Goal: Task Accomplishment & Management: Use online tool/utility

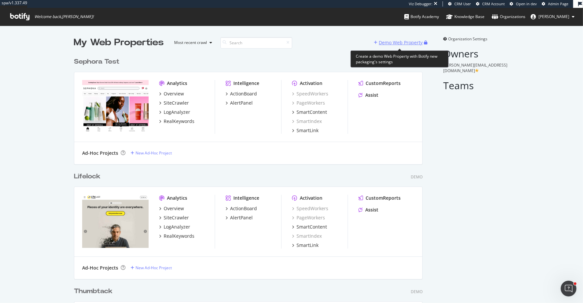
click at [405, 42] on div "Demo Web Property" at bounding box center [401, 42] width 44 height 7
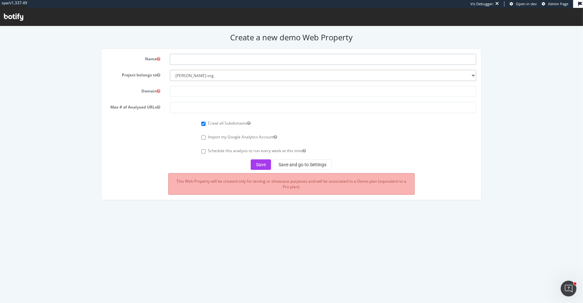
click at [388, 63] on input "text" at bounding box center [323, 58] width 307 height 11
type input "[PERSON_NAME]"
click at [367, 95] on input "text" at bounding box center [323, 90] width 307 height 11
type input "http"
type input "www.weber.com"
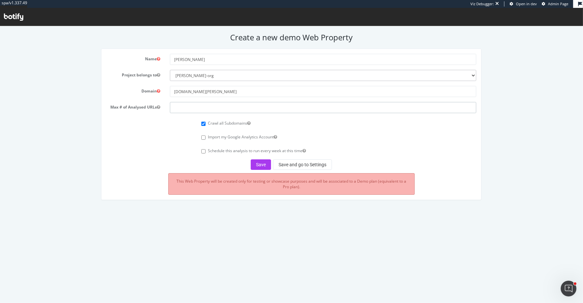
click at [360, 106] on input "number" at bounding box center [323, 107] width 307 height 11
type input "250000"
click at [293, 166] on button "Save and go to Settings" at bounding box center [302, 164] width 59 height 10
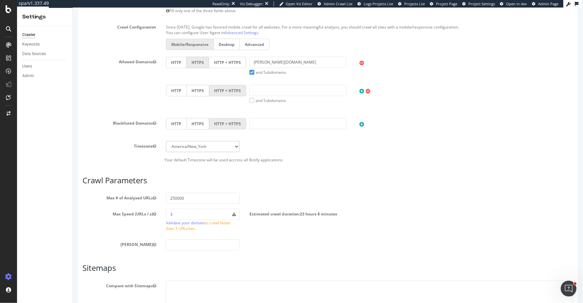
scroll to position [282, 0]
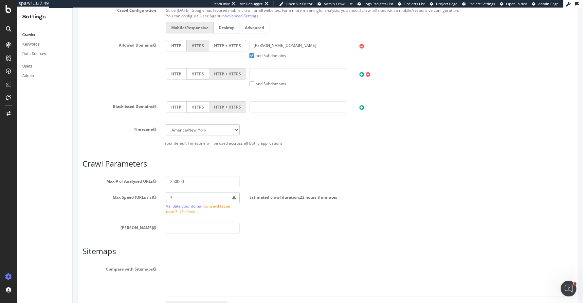
click at [199, 198] on input "3" at bounding box center [203, 197] width 74 height 11
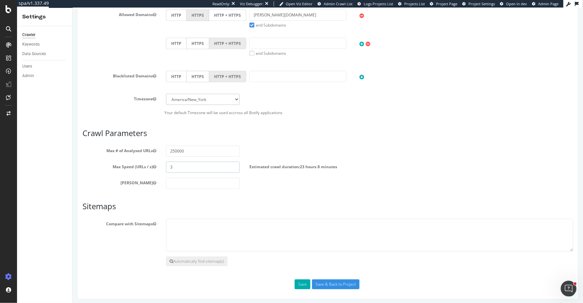
click at [201, 164] on input "3" at bounding box center [203, 166] width 74 height 11
type input "5"
click at [215, 150] on input "250000" at bounding box center [203, 150] width 74 height 11
type input "100000"
click at [192, 165] on input "5" at bounding box center [203, 166] width 74 height 11
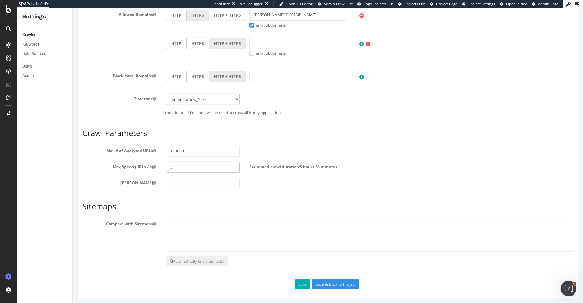
type input "5"
click at [208, 224] on textarea at bounding box center [369, 234] width 407 height 33
paste textarea "[URL][DOMAIN_NAME][PERSON_NAME][DOMAIN_NAME]"
type textarea "[URL][DOMAIN_NAME][PERSON_NAME][DOMAIN_NAME]"
click at [327, 279] on input "Save & Back to Project" at bounding box center [335, 284] width 47 height 10
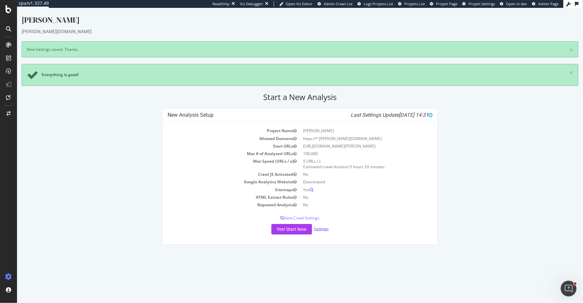
click at [327, 226] on link "Settings" at bounding box center [321, 229] width 15 height 6
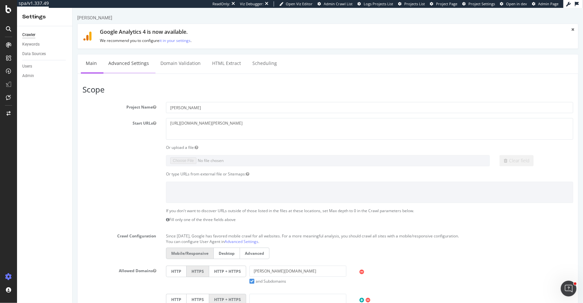
click at [132, 64] on link "Advanced Settings" at bounding box center [128, 63] width 50 height 18
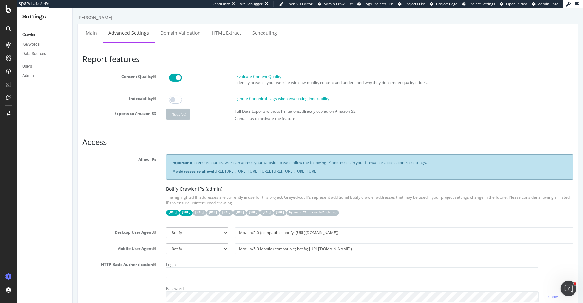
scroll to position [426, 0]
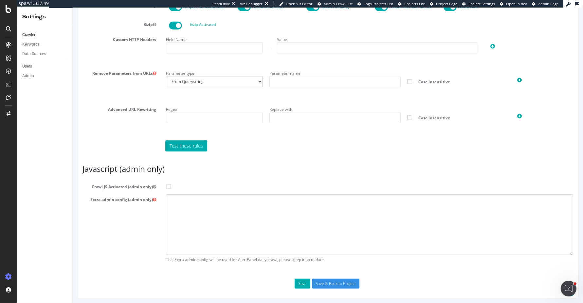
click at [221, 211] on textarea at bounding box center [369, 224] width 407 height 61
paste textarea "{ "flags": [ "cube" ], "beta": { "pap_mini_rules": [ "+ *cdn.jsdelivr.net/*", "…"
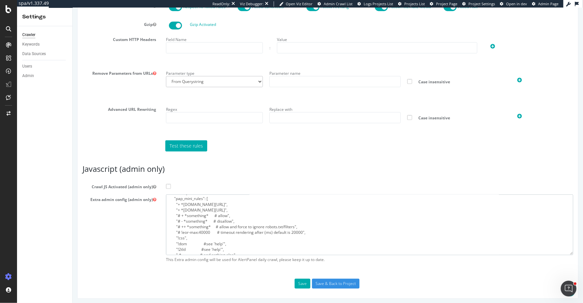
scroll to position [0, 0]
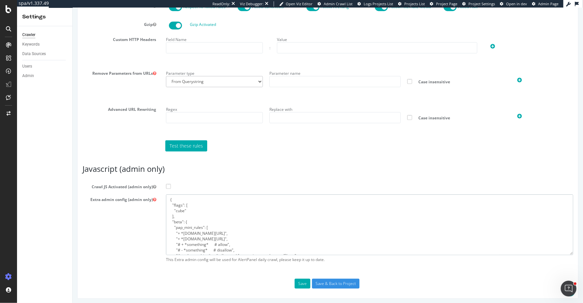
type textarea "{ "flags": [ "cube" ], "beta": { "pap_mini_rules": [ "+ *cdn.jsdelivr.net/*", "…"
click at [170, 184] on span at bounding box center [168, 186] width 5 height 5
click at [72, 8] on input "Crawl JS Activated (admin only)" at bounding box center [72, 8] width 0 height 0
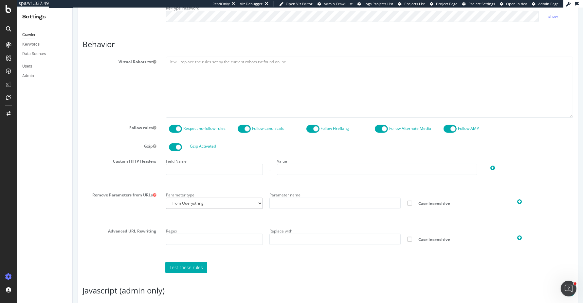
scroll to position [426, 0]
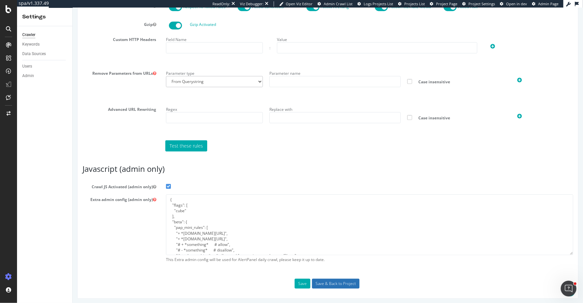
click at [318, 283] on input "Save & Back to Project" at bounding box center [335, 283] width 47 height 10
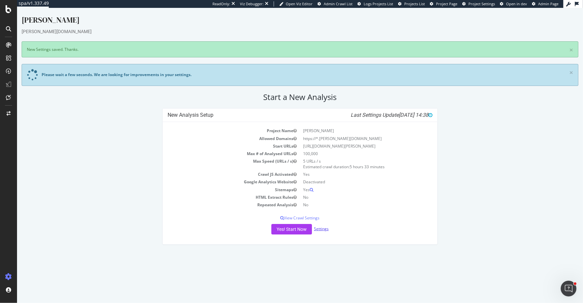
click at [320, 226] on link "Settings" at bounding box center [321, 229] width 15 height 6
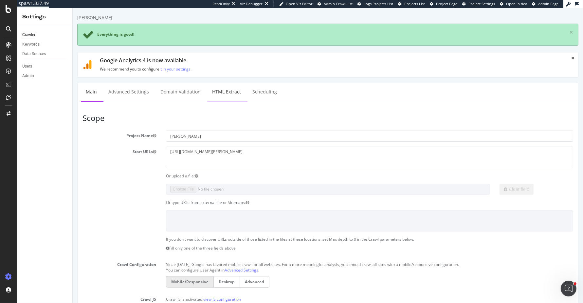
click at [222, 96] on link "HTML Extract" at bounding box center [226, 92] width 39 height 18
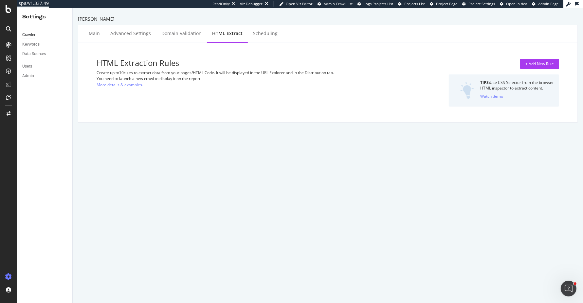
click at [535, 71] on div "+ Add New Rule TIPS: Use CSS Selector from the browser HTML inspector to extrac…" at bounding box center [483, 83] width 153 height 48
click at [537, 64] on div "+ Add New Rule" at bounding box center [540, 64] width 28 height 6
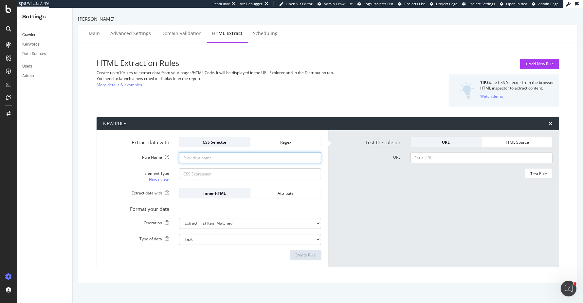
click at [235, 160] on input "Rule Name" at bounding box center [250, 157] width 142 height 11
type input "SKU/Part Number"
click at [211, 173] on input "Element Type How to use" at bounding box center [250, 173] width 142 height 11
paste input "#pdpProductDetails > div > div > div.product-detail.product-wrapper.container.v…"
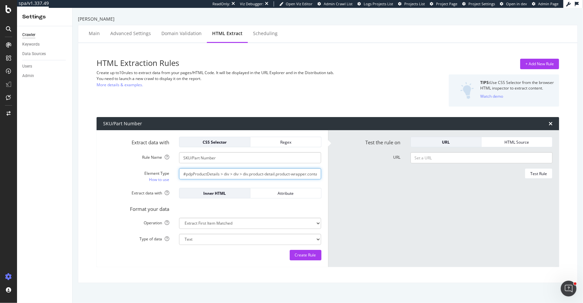
scroll to position [0, 237]
type input "#pdpProductDetails > div > div > div.product-detail.product-wrapper.container.v…"
click at [453, 158] on input "URL" at bounding box center [482, 157] width 142 height 11
paste input "https://www.weber.com/US/en/accessories/accessories-by-grill-type/wood-pellet-g…"
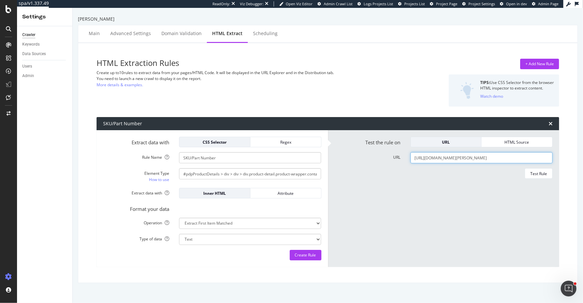
scroll to position [0, 67]
type input "https://www.weber.com/US/en/accessories/accessories-by-grill-type/wood-pellet-g…"
click at [537, 174] on div "Test Rule" at bounding box center [539, 174] width 17 height 6
click at [545, 63] on div "+ Add New Rule" at bounding box center [540, 64] width 28 height 6
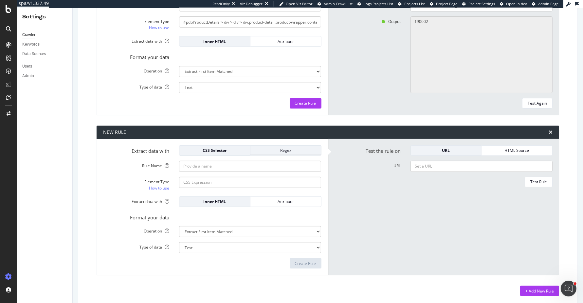
scroll to position [155, 0]
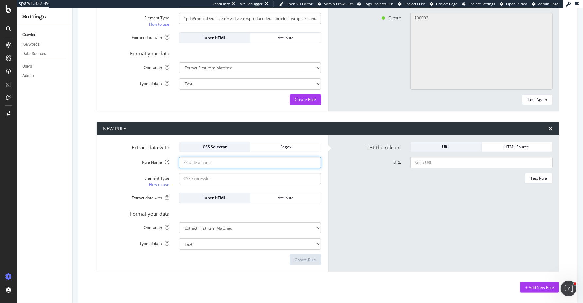
click at [256, 161] on input "Rule Name" at bounding box center [250, 162] width 142 height 11
type input "Avg. Rating"
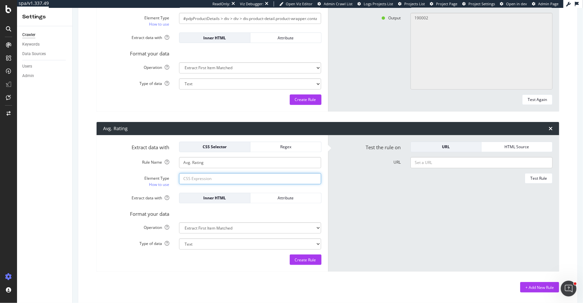
click at [257, 181] on input "Element Type How to use" at bounding box center [250, 178] width 142 height 11
paste input "#pdpProductDetails > div > div > div.product-detail.product-wrapper.container.v…"
type input "#pdpProductDetails > div > div > div.product-detail.product-wrapper.container.v…"
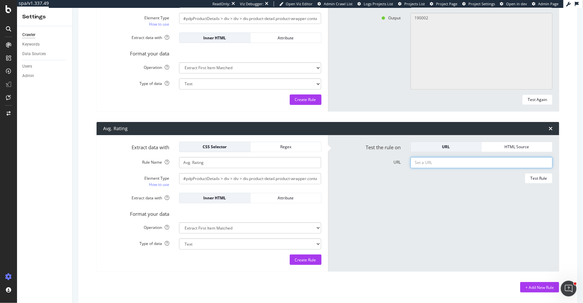
click at [456, 165] on input "URL" at bounding box center [482, 162] width 142 height 11
paste input "https://www.weber.com/US/en/accessories/accessories-by-grill-type/wood-pellet-g…"
type input "https://www.weber.com/US/en/accessories/accessories-by-grill-type/wood-pellet-g…"
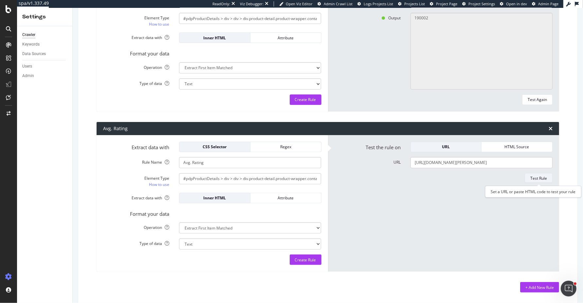
click at [538, 176] on div "Test Rule" at bounding box center [539, 178] width 17 height 6
click at [543, 290] on div "+ Add New Rule" at bounding box center [540, 287] width 28 height 10
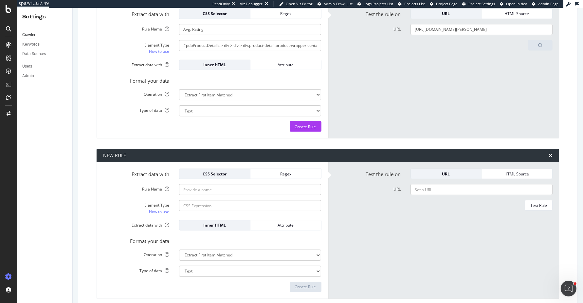
scroll to position [315, 0]
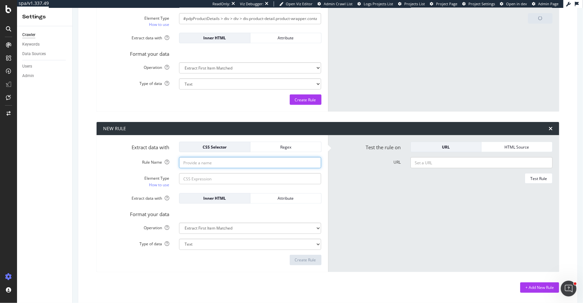
click at [284, 161] on input "Rule Name" at bounding box center [250, 162] width 142 height 11
type input "# of Rating"
type input "Number of Ratings"
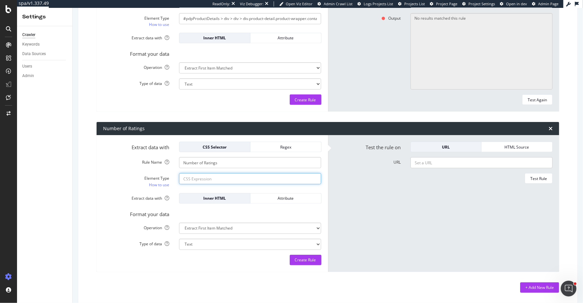
click at [259, 179] on input "Element Type How to use" at bounding box center [250, 178] width 142 height 11
paste input "#pdpProductDetails > div > div > div.product-detail.product-wrapper.container.v…"
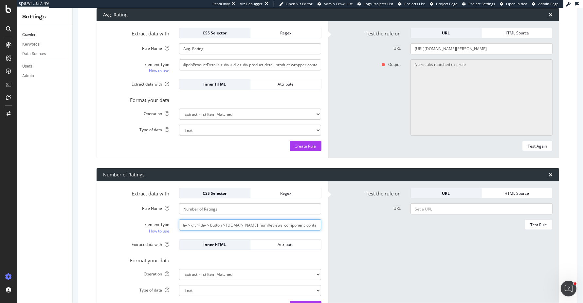
scroll to position [256, 0]
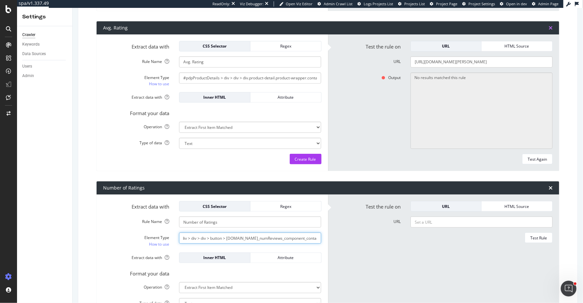
type input "#pdpProductDetails > div > div > div.product-detail.product-wrapper.container.v…"
click at [553, 28] on icon "times" at bounding box center [551, 27] width 4 height 5
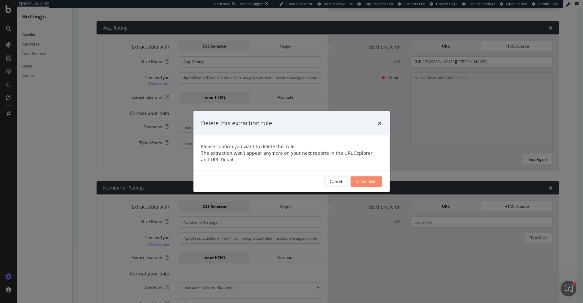
click at [373, 183] on div "Delete Rule" at bounding box center [366, 182] width 21 height 6
type input "Number of Ratings"
type input "#pdpProductDetails > div > div > div.product-detail.product-wrapper.container.v…"
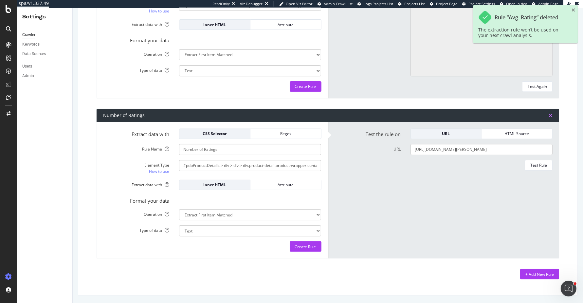
click at [551, 114] on icon "times" at bounding box center [551, 115] width 4 height 5
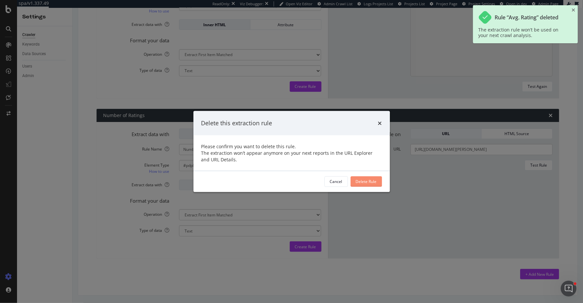
click at [377, 181] on button "Delete Rule" at bounding box center [366, 181] width 31 height 10
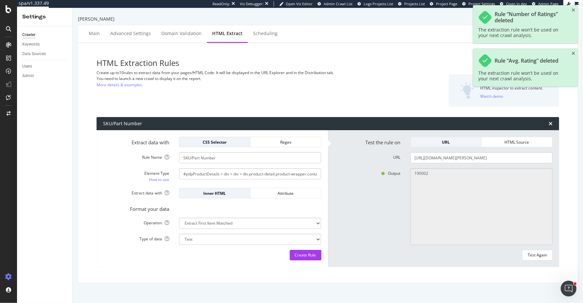
scroll to position [0, 0]
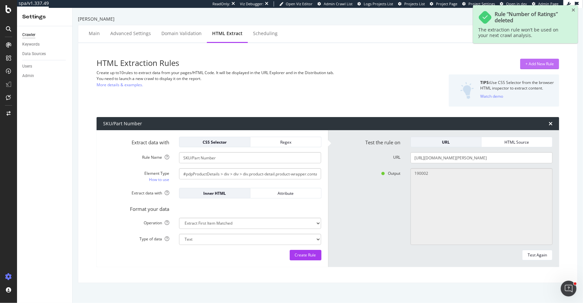
click at [552, 62] on div "+ Add New Rule" at bounding box center [540, 64] width 28 height 6
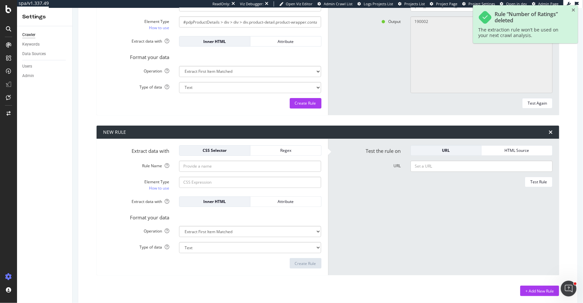
scroll to position [155, 0]
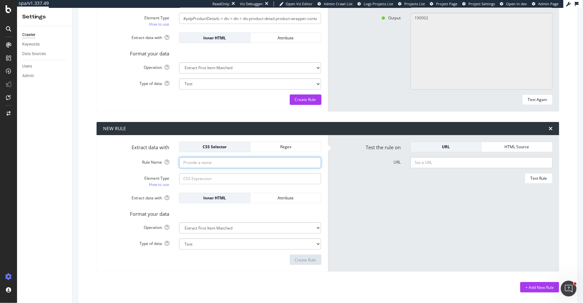
click at [293, 163] on input "Rule Name" at bounding box center [250, 162] width 142 height 11
type input "Price ($)"
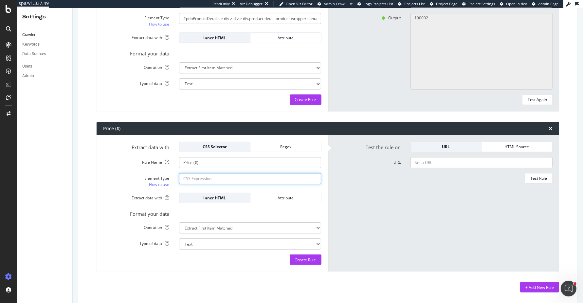
click at [291, 177] on input "Element Type How to use" at bounding box center [250, 178] width 142 height 11
paste input "#pdpProductDetails > div > div > div.product-detail.product-wrapper.container.v…"
type input "#pdpProductDetails > div > div > div.product-detail.product-wrapper.container.v…"
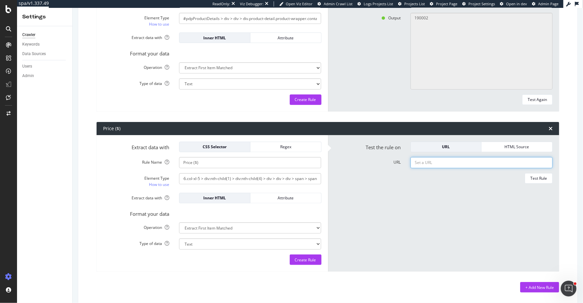
click at [460, 160] on input "URL" at bounding box center [482, 162] width 142 height 11
paste input "https://www.weber.com/US/en/accessories/accessories-by-grill-type/wood-pellet-g…"
type input "https://www.weber.com/US/en/accessories/accessories-by-grill-type/wood-pellet-g…"
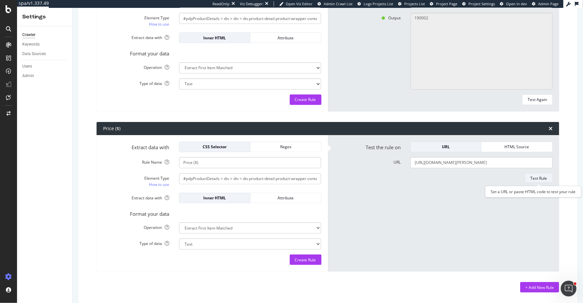
scroll to position [0, 0]
click at [540, 179] on div "Test Rule" at bounding box center [539, 178] width 17 height 6
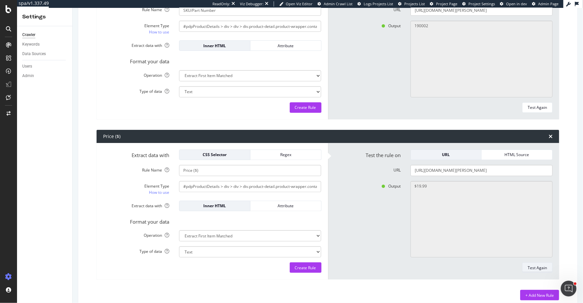
scroll to position [168, 0]
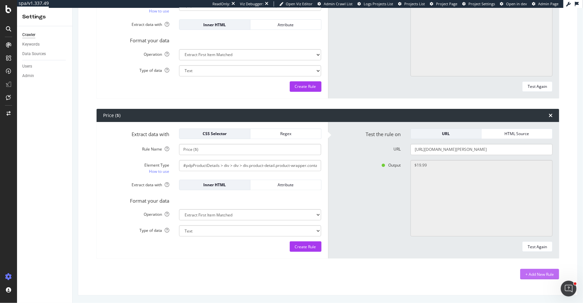
click at [528, 277] on div "+ Add New Rule" at bounding box center [540, 274] width 28 height 10
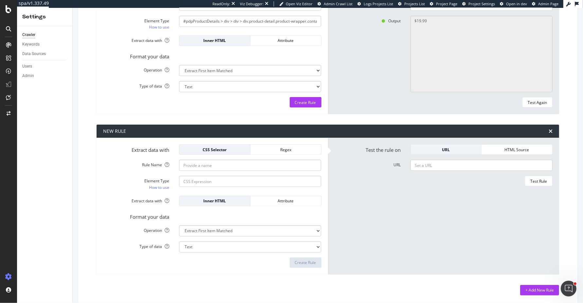
scroll to position [315, 0]
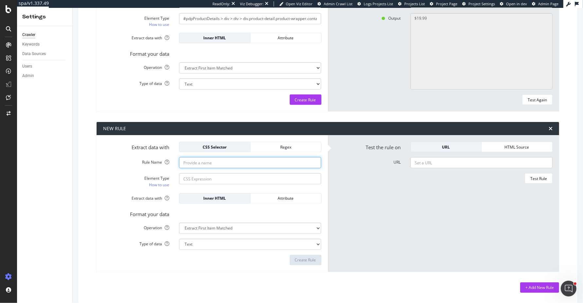
click at [289, 167] on input "Rule Name" at bounding box center [250, 162] width 142 height 11
type input "3"
type input "# of Results (PLP)"
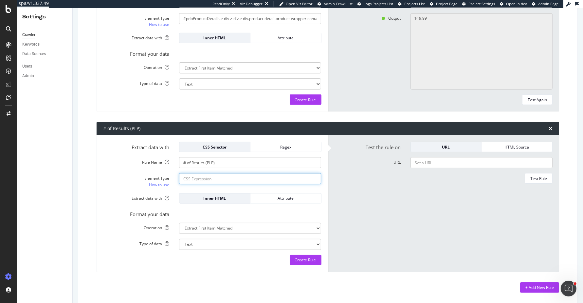
click at [302, 179] on input "Element Type How to use" at bounding box center [250, 178] width 142 height 11
paste input "#product-search-results > div > div.col-sm-12.col-md-9 > div:nth-child(1) > div…"
type input "#product-search-results > div > div.col-sm-12.col-md-9 > div:nth-child(1) > div…"
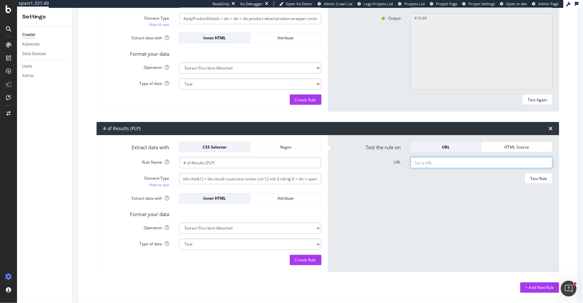
click at [473, 163] on input "URL" at bounding box center [482, 162] width 142 height 11
paste input "https://www.weber.com/US/en/accessories/accessories-by-grill-type/wood-pellet-g…"
type input "https://www.weber.com/US/en/accessories/accessories-by-grill-type/wood-pellet-g…"
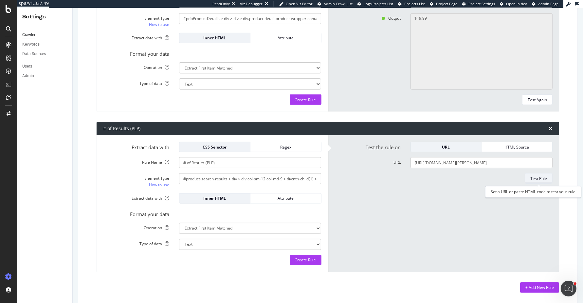
click at [543, 178] on div "Test Rule" at bounding box center [539, 179] width 17 height 6
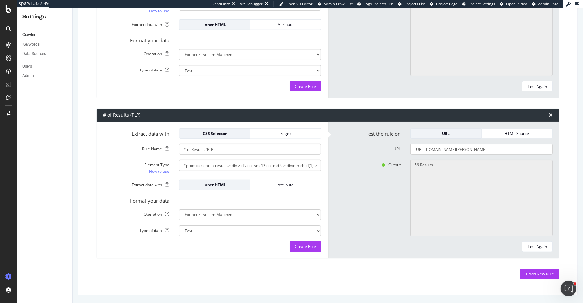
scroll to position [0, 0]
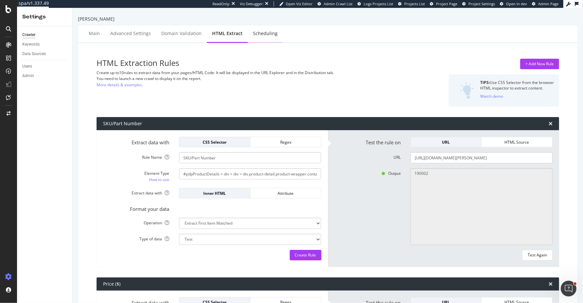
click at [257, 33] on div "Scheduling" at bounding box center [265, 33] width 25 height 7
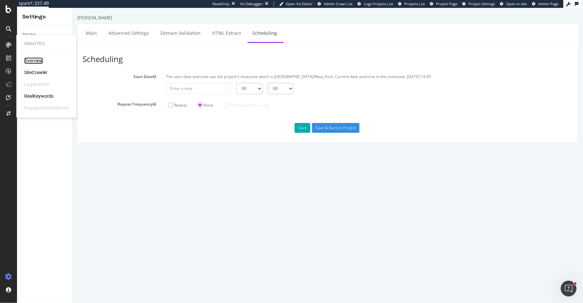
click at [30, 60] on div "Overview" at bounding box center [33, 60] width 19 height 7
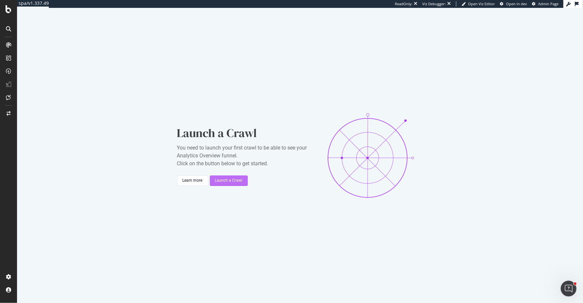
click at [231, 180] on div "Launch a Crawl" at bounding box center [229, 181] width 28 height 6
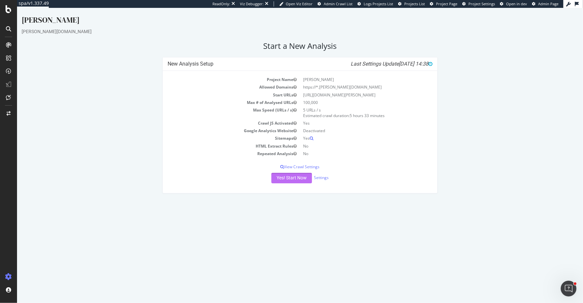
click at [285, 180] on button "Yes! Start Now" at bounding box center [292, 178] width 41 height 10
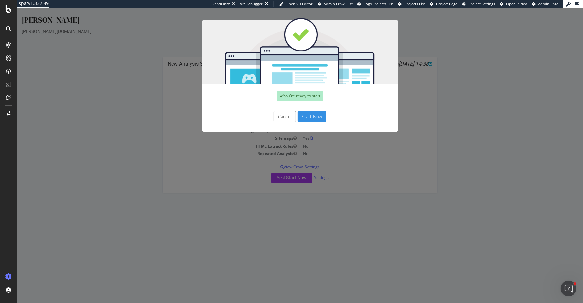
click at [322, 118] on button "Start Now" at bounding box center [312, 116] width 29 height 11
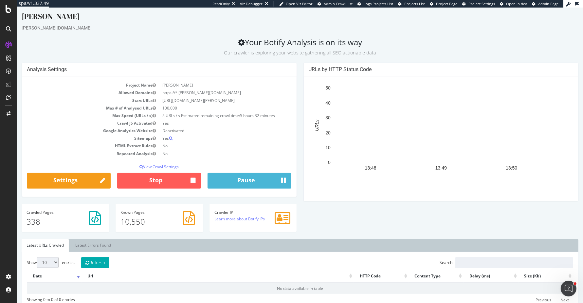
scroll to position [27, 0]
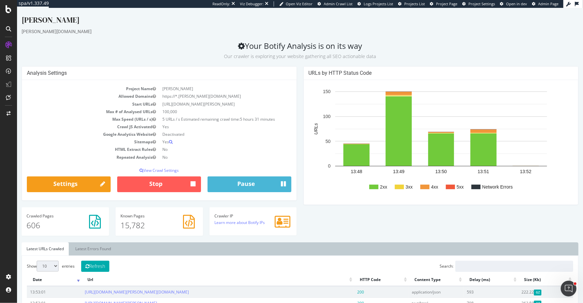
click at [300, 58] on small "Our crawler is exploring your website gathering all SEO actionable data" at bounding box center [300, 56] width 152 height 6
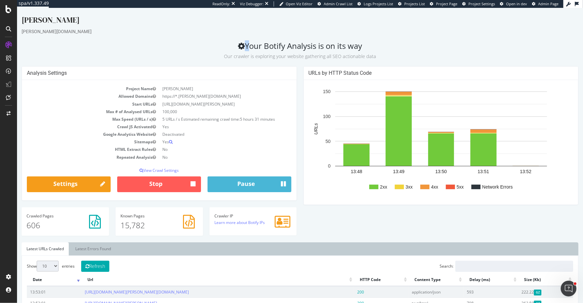
click at [300, 180] on div "Analysis Settings Project Name Weber Allowed Domains https://*.weber.com Start …" at bounding box center [159, 136] width 282 height 141
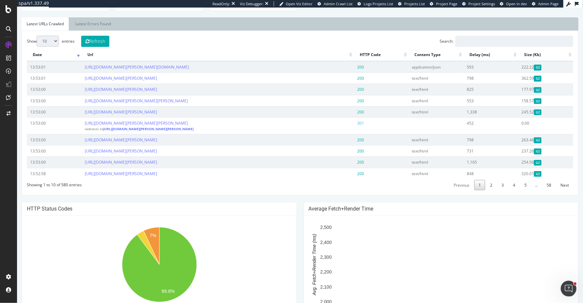
scroll to position [224, 0]
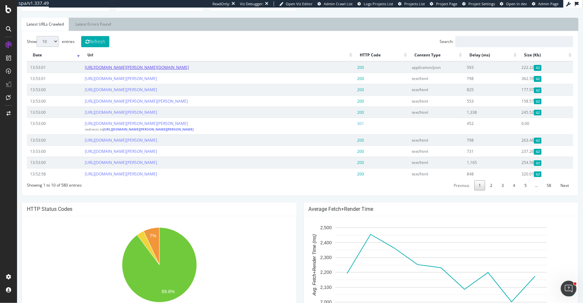
click at [189, 66] on link "https://www.weber.com/on/demandware.store/Sites-US-Site/en_US/Product-ShowQuick…" at bounding box center [137, 68] width 104 height 6
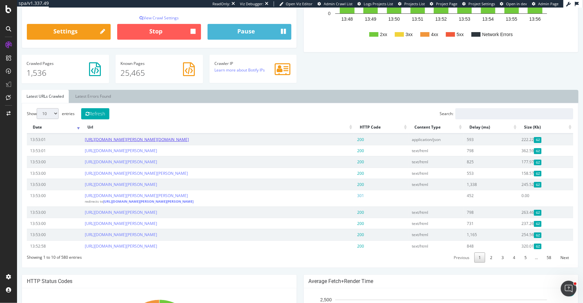
scroll to position [150, 0]
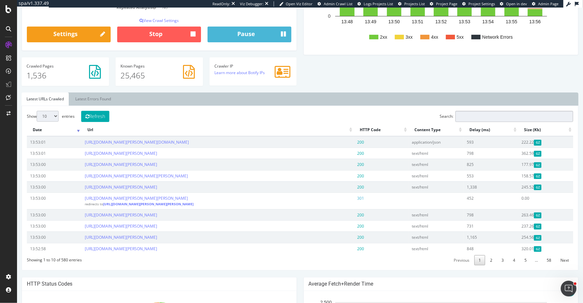
click at [494, 115] on input "Search:" at bounding box center [515, 116] width 118 height 11
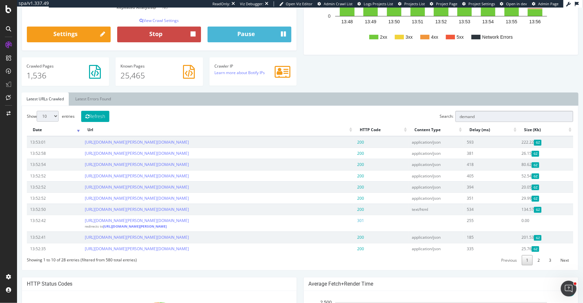
type input "demand"
click at [162, 34] on button "Stop" at bounding box center [159, 35] width 84 height 16
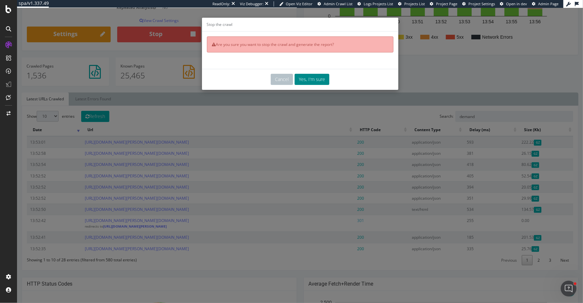
click at [309, 79] on button "Yes, I'm sure" at bounding box center [312, 79] width 35 height 11
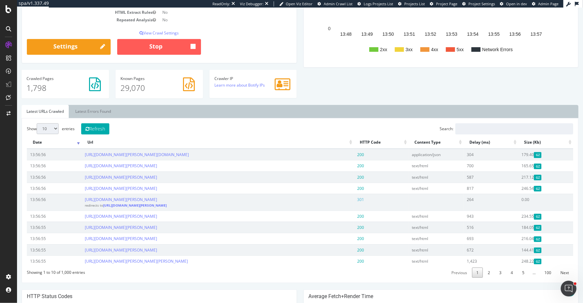
scroll to position [177, 0]
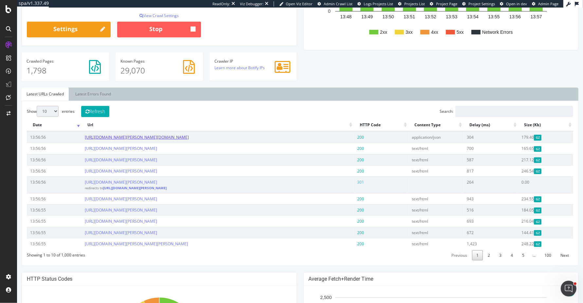
click at [189, 135] on link "https://www.weber.com/on/demandware.store/Sites-US-Site/en_US/Product-ShowQuick…" at bounding box center [137, 137] width 104 height 6
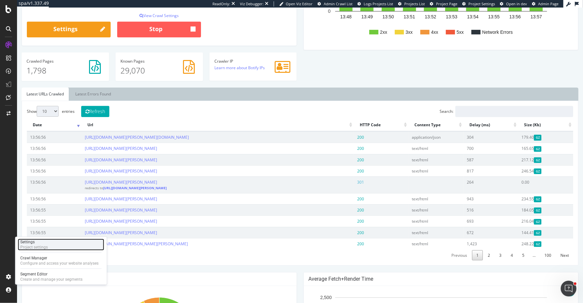
click at [52, 241] on div "Settings Project settings" at bounding box center [61, 244] width 86 height 12
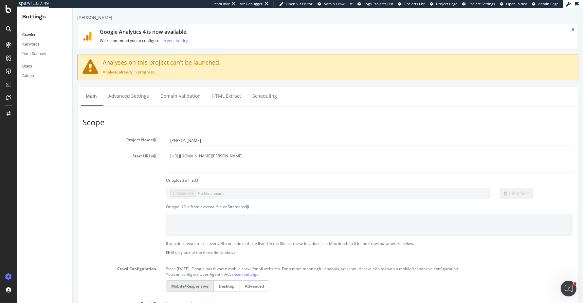
scroll to position [301, 0]
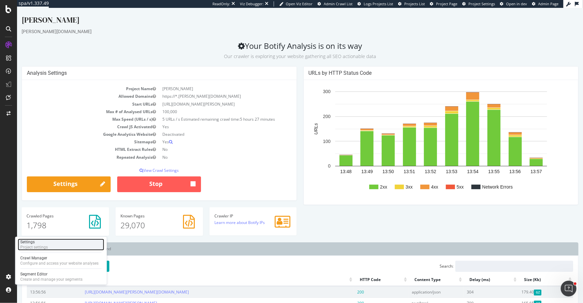
click at [36, 245] on div "Project settings" at bounding box center [34, 246] width 28 height 5
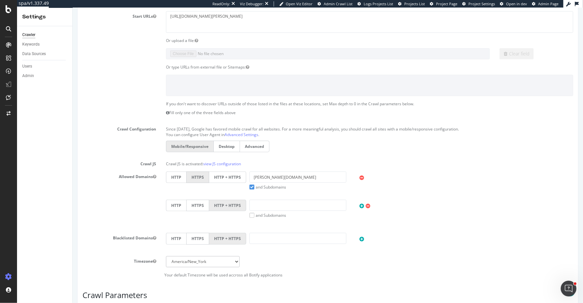
scroll to position [140, 0]
click at [251, 186] on label "and Subdomains" at bounding box center [267, 187] width 37 height 6
click at [72, 8] on input "and Subdomains" at bounding box center [72, 8] width 0 height 0
click at [222, 175] on label "HTTP + HTTPS" at bounding box center [227, 176] width 37 height 11
click at [72, 8] on input "HTTP + HTTPS" at bounding box center [72, 8] width 0 height 0
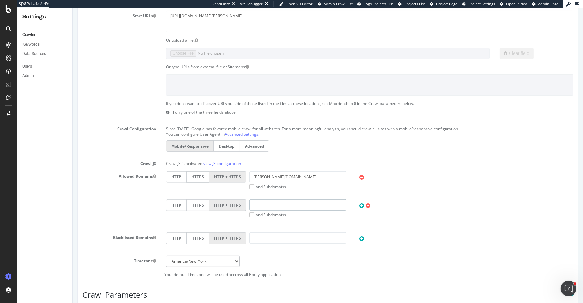
click at [294, 204] on input "text" at bounding box center [297, 204] width 97 height 11
type input "weber.com/on/"
click at [368, 204] on icon at bounding box center [368, 206] width 5 height 6
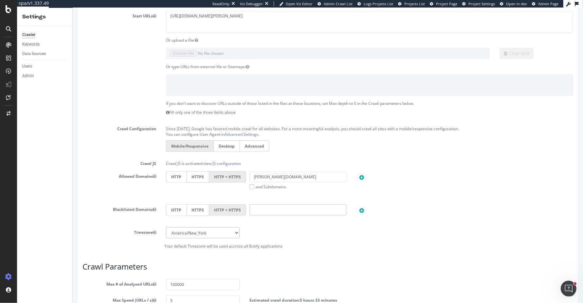
click at [253, 208] on input "text" at bounding box center [297, 209] width 97 height 11
type input "weber.com/on/"
click at [251, 185] on label "and Subdomains" at bounding box center [267, 187] width 37 height 6
click at [72, 8] on input "and Subdomains" at bounding box center [72, 8] width 0 height 0
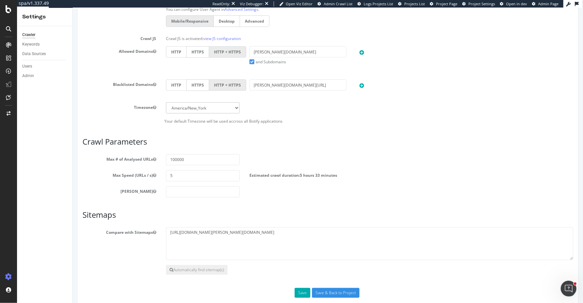
scroll to position [273, 0]
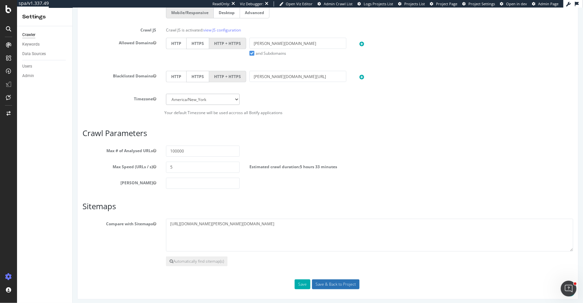
click at [322, 281] on input "Save & Back to Project" at bounding box center [335, 284] width 47 height 10
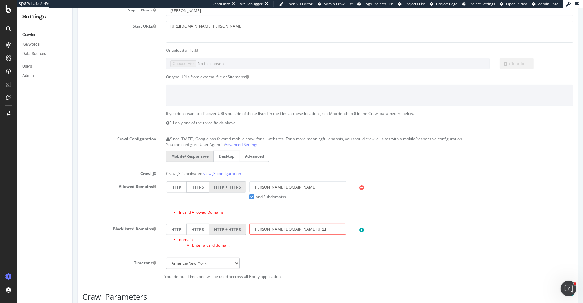
scroll to position [0, 0]
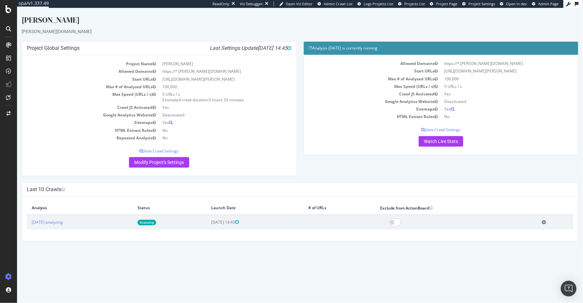
click at [546, 218] on td "Add name Delete analysis" at bounding box center [555, 222] width 36 height 15
click at [546, 222] on icon at bounding box center [544, 221] width 4 height 5
click at [530, 238] on link "Delete analysis" at bounding box center [520, 240] width 52 height 9
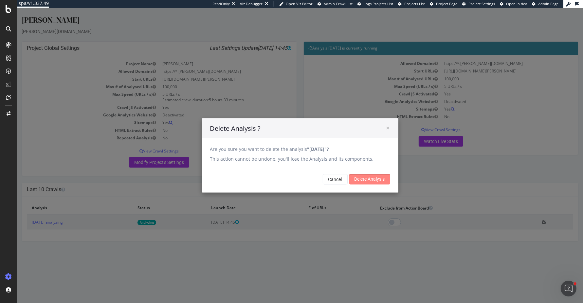
click at [362, 180] on input "Delete Analysis" at bounding box center [370, 179] width 41 height 10
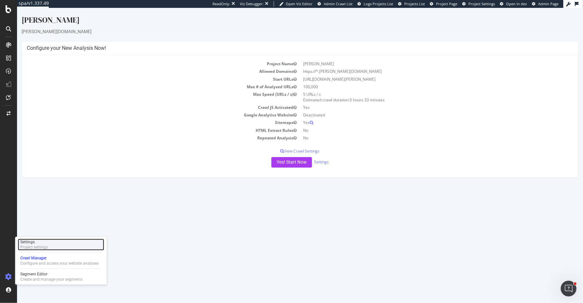
click at [47, 246] on div "Project settings" at bounding box center [34, 246] width 28 height 5
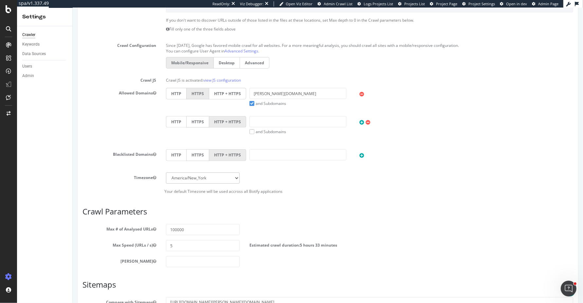
scroll to position [189, 0]
click at [271, 154] on input "text" at bounding box center [297, 155] width 97 height 11
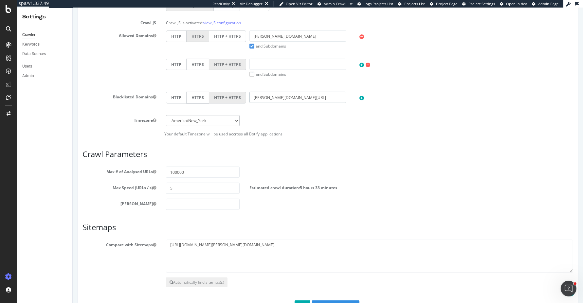
scroll to position [269, 0]
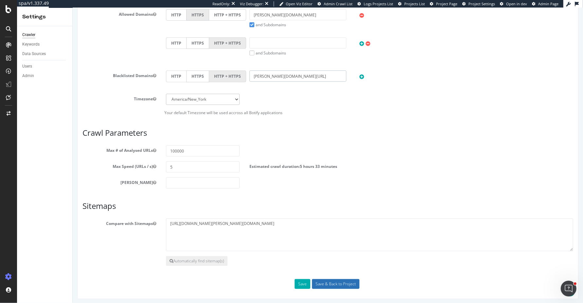
type input "weber.com/on/"
click at [326, 283] on input "Save & Back to Project" at bounding box center [335, 284] width 47 height 10
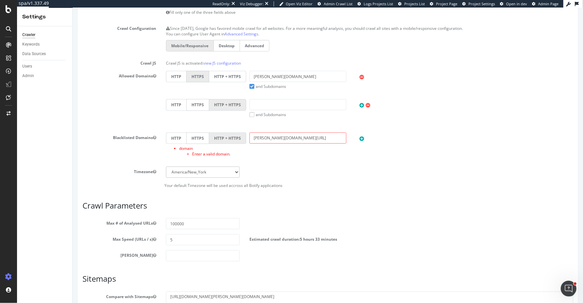
scroll to position [226, 0]
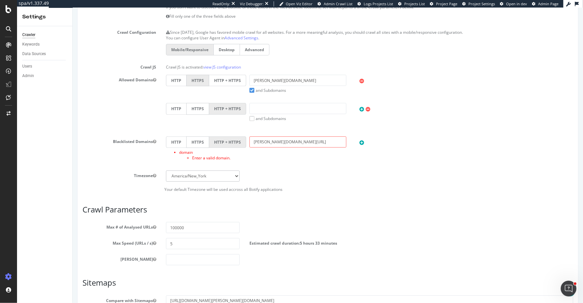
click at [392, 199] on div "Scope Project Name Weber Start URLs https://www.weber.com Or upload a file: Cle…" at bounding box center [327, 124] width 491 height 484
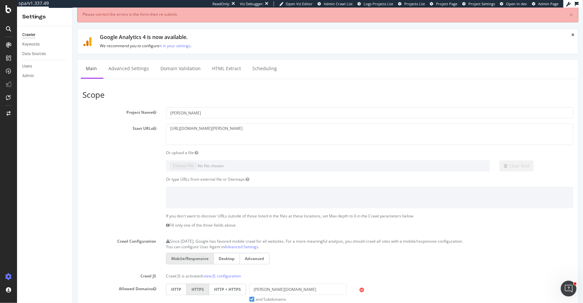
scroll to position [0, 0]
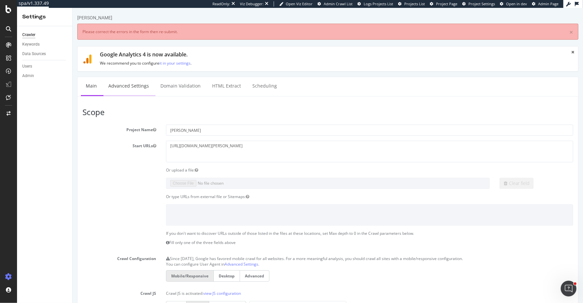
click at [131, 83] on link "Advanced Settings" at bounding box center [128, 86] width 50 height 18
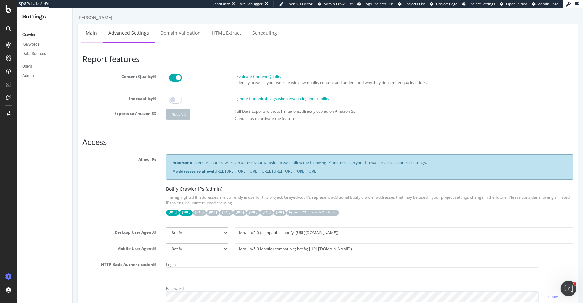
click at [93, 27] on link "Main" at bounding box center [91, 33] width 21 height 18
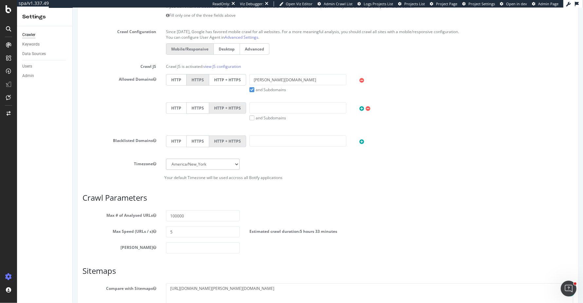
scroll to position [205, 0]
click at [234, 73] on label "HTTP + HTTPS" at bounding box center [227, 78] width 37 height 11
click at [72, 8] on input "HTTP + HTTPS" at bounding box center [72, 8] width 0 height 0
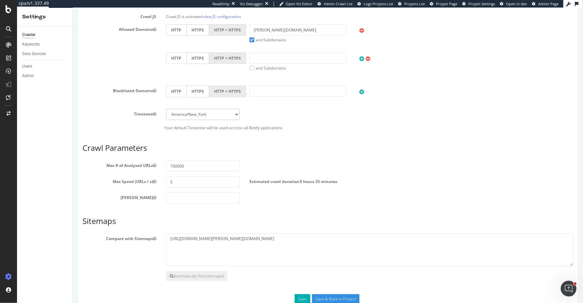
scroll to position [256, 0]
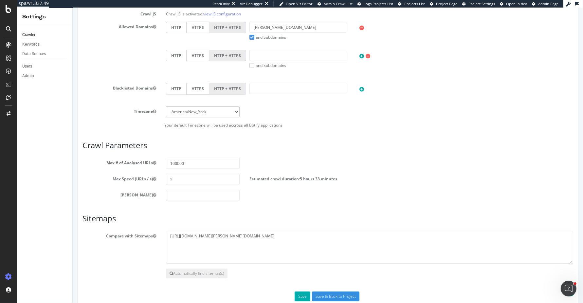
click at [250, 38] on label "and Subdomains" at bounding box center [267, 37] width 37 height 6
click at [72, 8] on input "and Subdomains" at bounding box center [72, 8] width 0 height 0
click at [325, 291] on input "Save & Back to Project" at bounding box center [335, 296] width 47 height 10
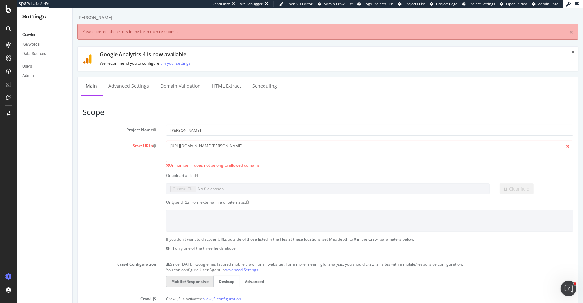
scroll to position [0, 0]
click at [232, 150] on textarea "[URL][DOMAIN_NAME][PERSON_NAME]" at bounding box center [369, 151] width 407 height 21
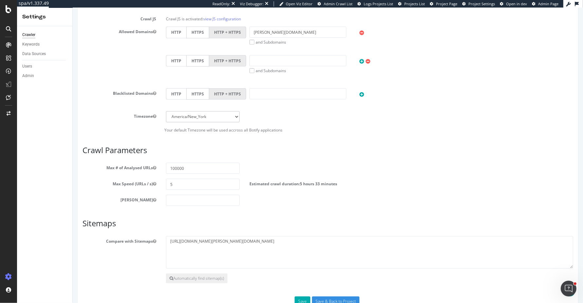
scroll to position [297, 0]
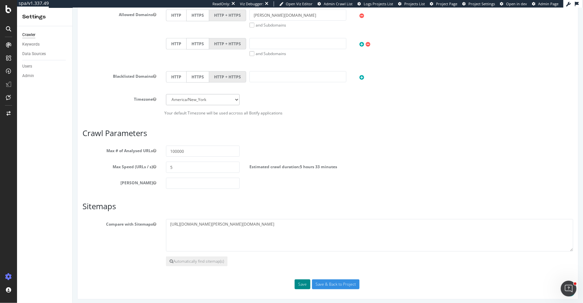
click at [300, 279] on button "Save" at bounding box center [302, 284] width 16 height 10
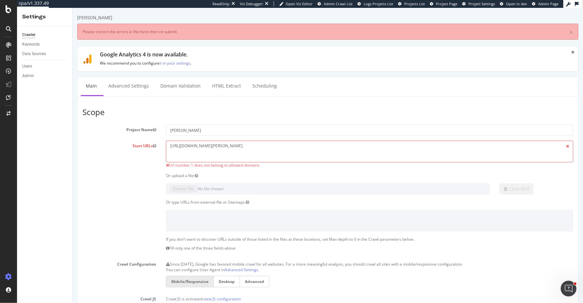
scroll to position [0, 0]
click at [227, 144] on textarea "https://www.weber.com/" at bounding box center [369, 151] width 407 height 21
drag, startPoint x: 183, startPoint y: 143, endPoint x: 125, endPoint y: 143, distance: 58.3
click at [125, 143] on div "Start URLs https://www.weber.com/ Url number 1 does not belong to allowed domai…" at bounding box center [327, 154] width 501 height 27
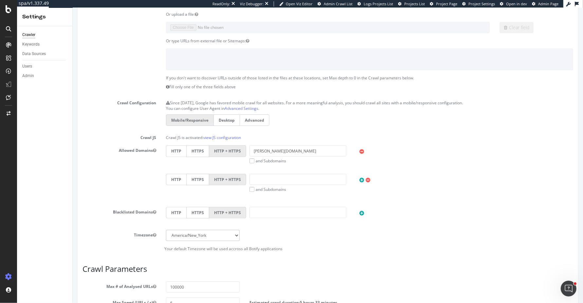
scroll to position [297, 0]
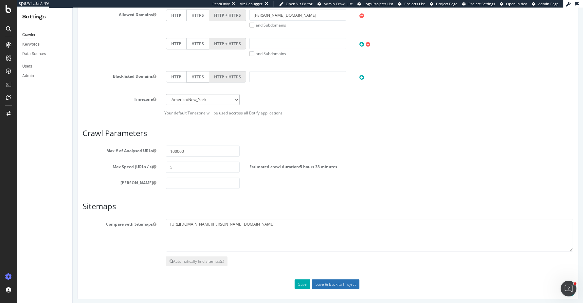
click at [332, 279] on input "Save & Back to Project" at bounding box center [335, 284] width 47 height 10
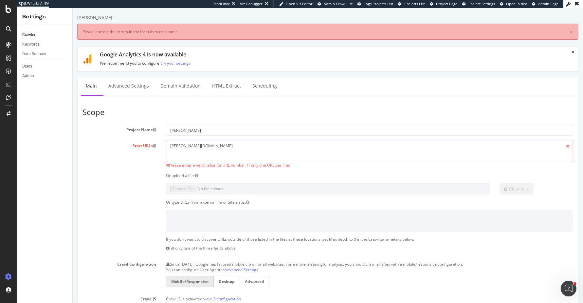
scroll to position [0, 0]
click at [286, 149] on textarea "[PERSON_NAME][DOMAIN_NAME]" at bounding box center [369, 151] width 407 height 21
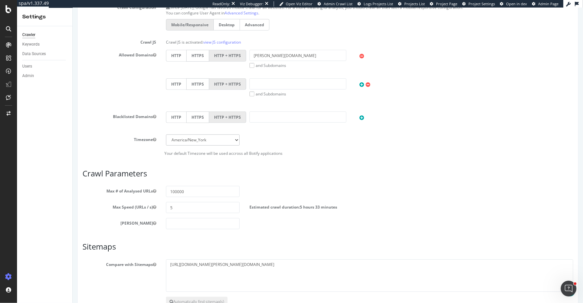
scroll to position [297, 0]
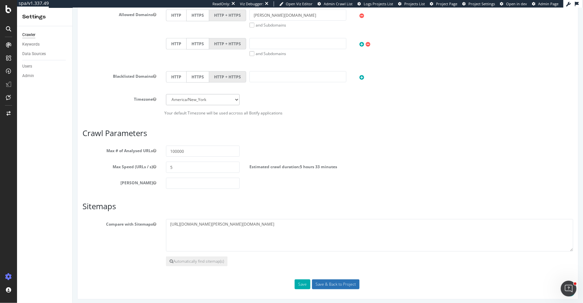
click at [335, 279] on input "Save & Back to Project" at bounding box center [335, 284] width 47 height 10
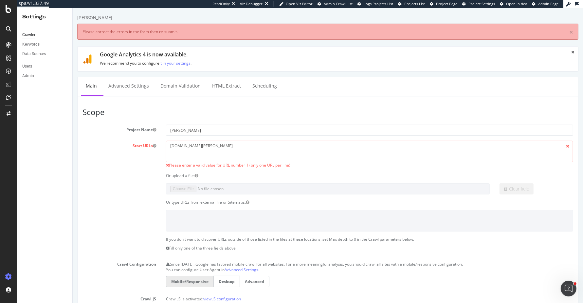
scroll to position [0, 0]
click at [168, 144] on textarea "www.weber.com" at bounding box center [369, 151] width 407 height 21
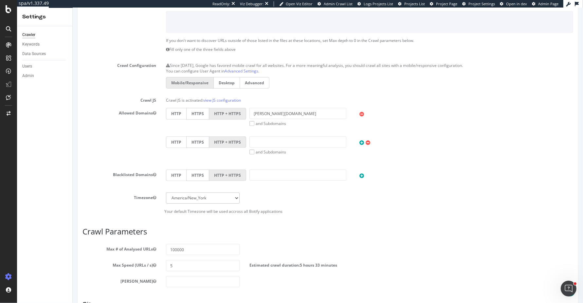
click at [201, 113] on label "HTTPS" at bounding box center [197, 113] width 23 height 11
click at [72, 8] on input "HTTPS" at bounding box center [72, 8] width 0 height 0
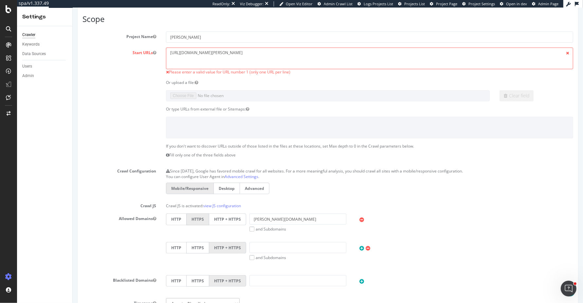
scroll to position [0, 0]
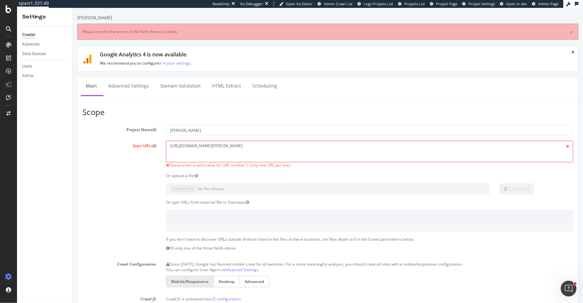
click at [177, 144] on textarea "www.weber.com" at bounding box center [369, 151] width 407 height 21
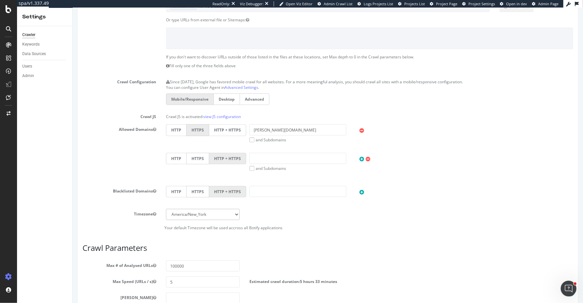
scroll to position [297, 0]
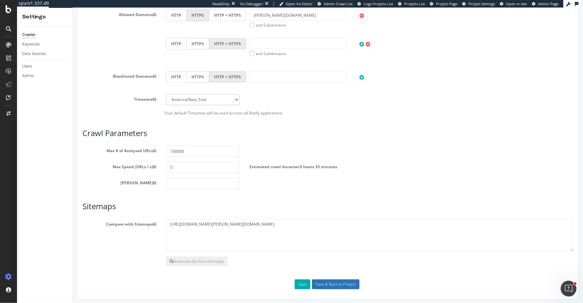
click at [323, 279] on input "Save & Back to Project" at bounding box center [335, 284] width 47 height 10
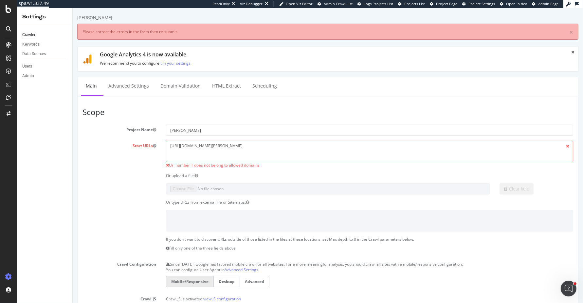
scroll to position [0, 0]
click at [333, 144] on textarea "[URL][DOMAIN_NAME][PERSON_NAME]" at bounding box center [369, 151] width 407 height 21
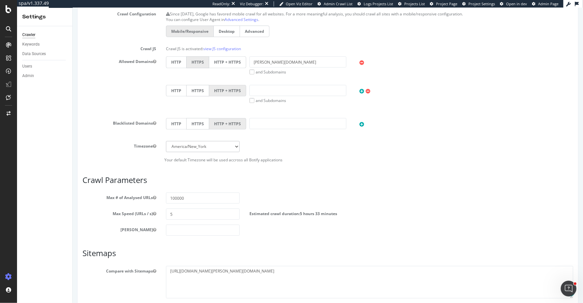
scroll to position [297, 0]
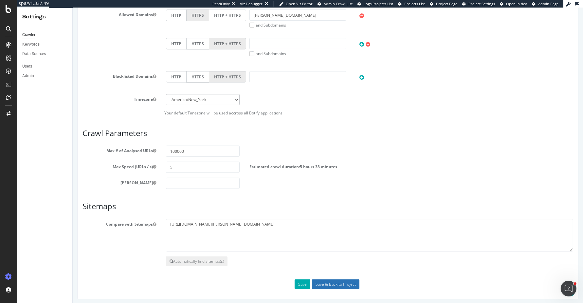
type textarea "https://www.weber.com/"
click at [329, 282] on input "Save & Back to Project" at bounding box center [335, 284] width 47 height 10
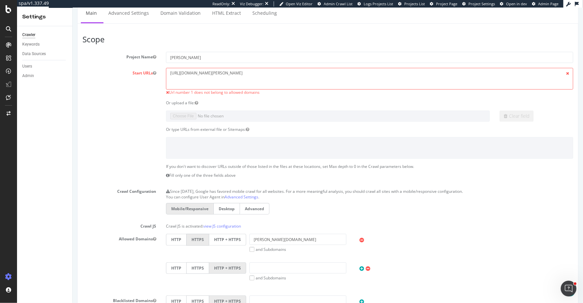
scroll to position [260, 0]
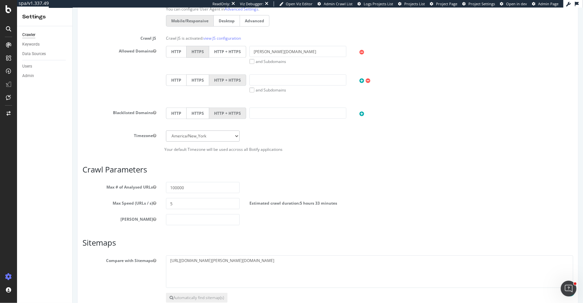
click at [191, 46] on label "HTTPS" at bounding box center [197, 51] width 23 height 11
click at [72, 8] on input "HTTPS" at bounding box center [72, 8] width 0 height 0
click at [215, 46] on label "HTTP + HTTPS" at bounding box center [227, 51] width 37 height 11
click at [72, 8] on input "HTTP + HTTPS" at bounding box center [72, 8] width 0 height 0
click at [252, 48] on input "[PERSON_NAME][DOMAIN_NAME]" at bounding box center [297, 51] width 97 height 11
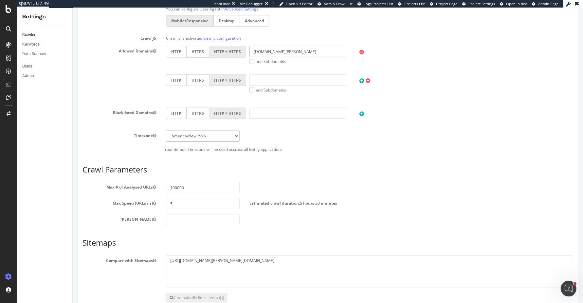
scroll to position [297, 0]
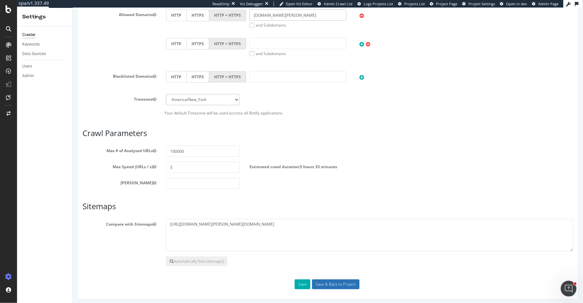
type input "www.weber.com"
click at [329, 283] on input "Save & Back to Project" at bounding box center [335, 284] width 47 height 10
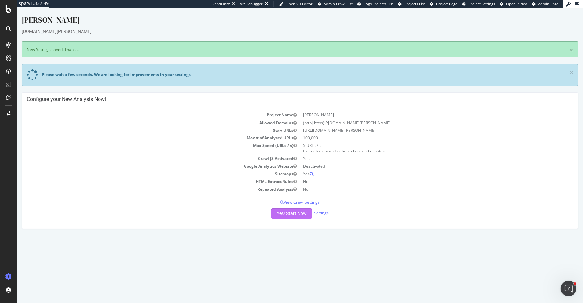
click at [293, 209] on button "Yes! Start Now" at bounding box center [292, 213] width 41 height 10
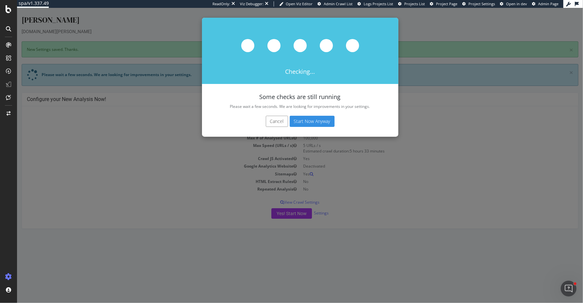
click at [276, 121] on button "Cancel" at bounding box center [277, 121] width 22 height 11
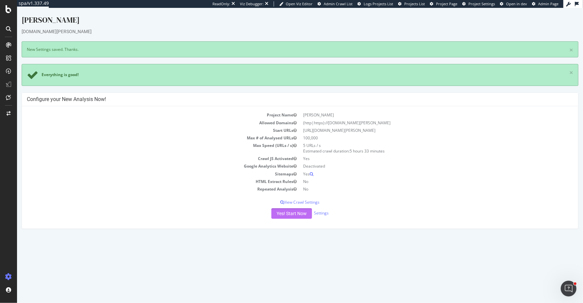
click at [285, 211] on button "Yes! Start Now" at bounding box center [292, 213] width 41 height 10
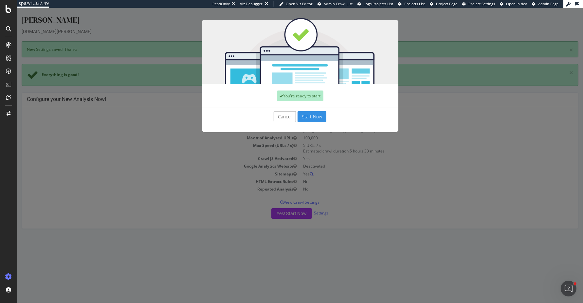
click at [314, 117] on button "Start Now" at bounding box center [312, 116] width 29 height 11
